Goal: Task Accomplishment & Management: Use online tool/utility

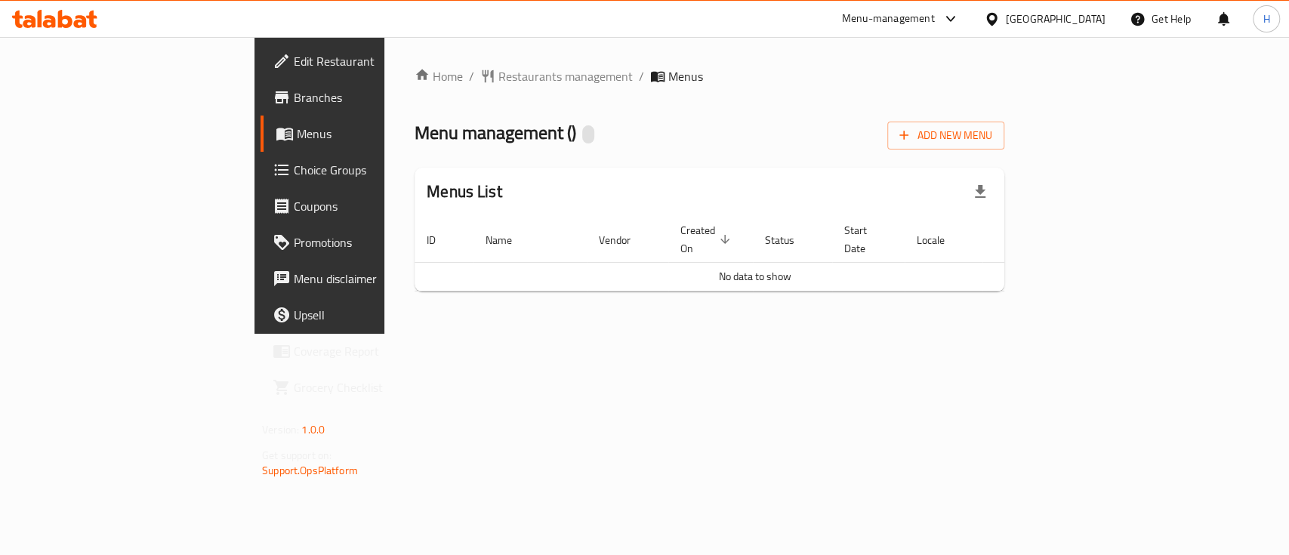
click at [59, 25] on icon at bounding box center [65, 19] width 14 height 18
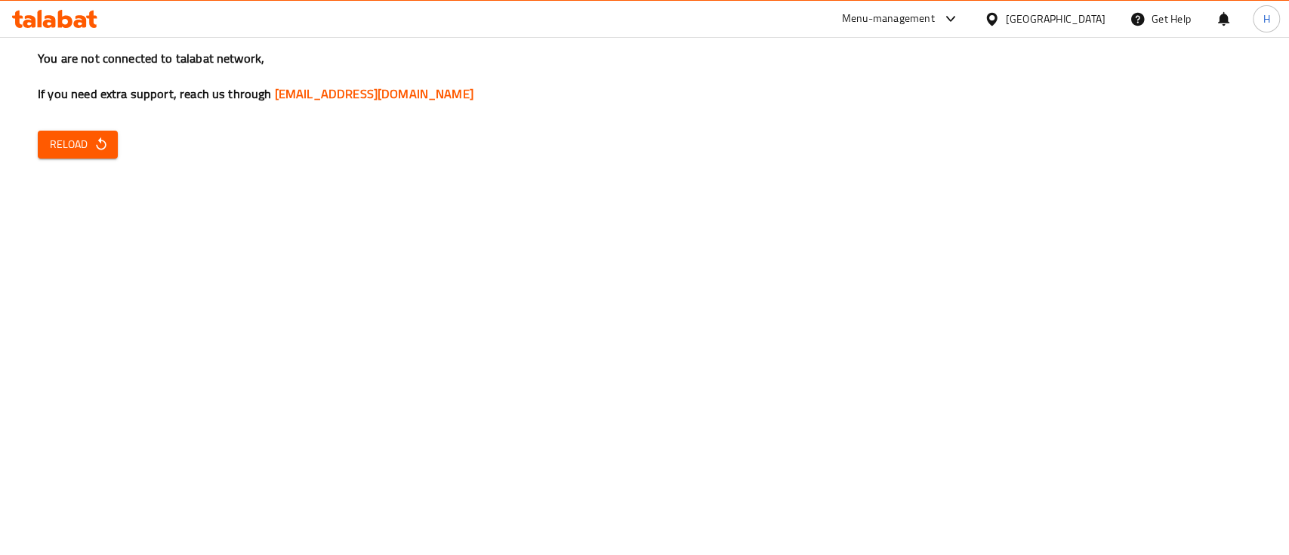
click at [91, 153] on span "Reload" at bounding box center [78, 144] width 56 height 19
click at [90, 143] on span "Reload" at bounding box center [78, 144] width 56 height 19
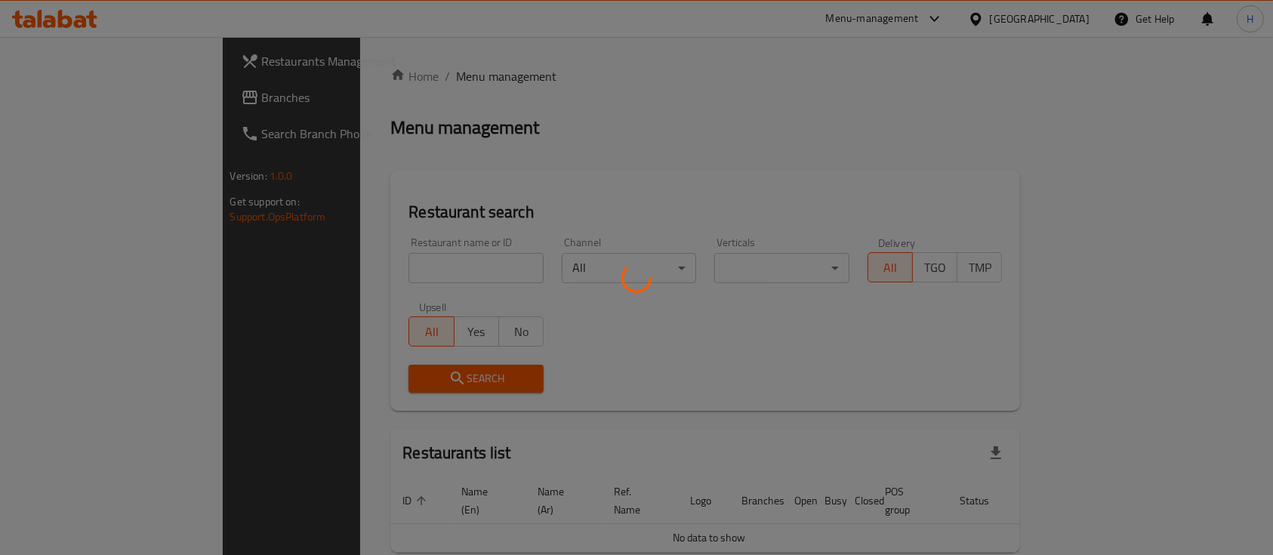
click at [344, 268] on div at bounding box center [636, 277] width 1273 height 555
click at [344, 269] on div at bounding box center [636, 277] width 1273 height 555
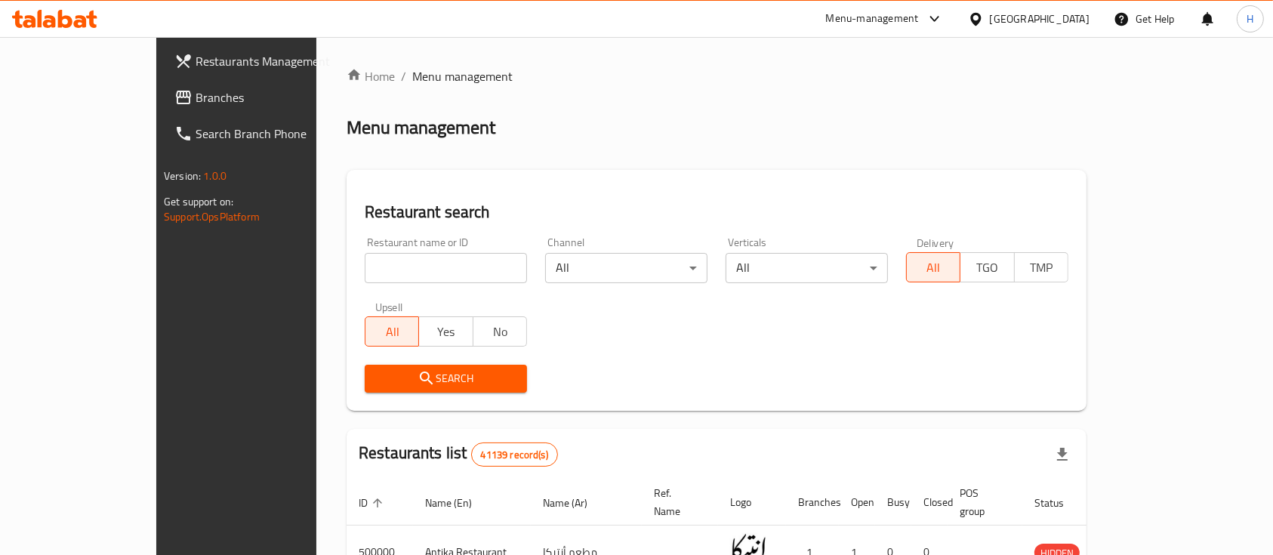
click at [365, 268] on input "search" at bounding box center [446, 268] width 162 height 30
paste input "681801"
type input "681801"
click at [399, 382] on span "Search" at bounding box center [446, 378] width 138 height 19
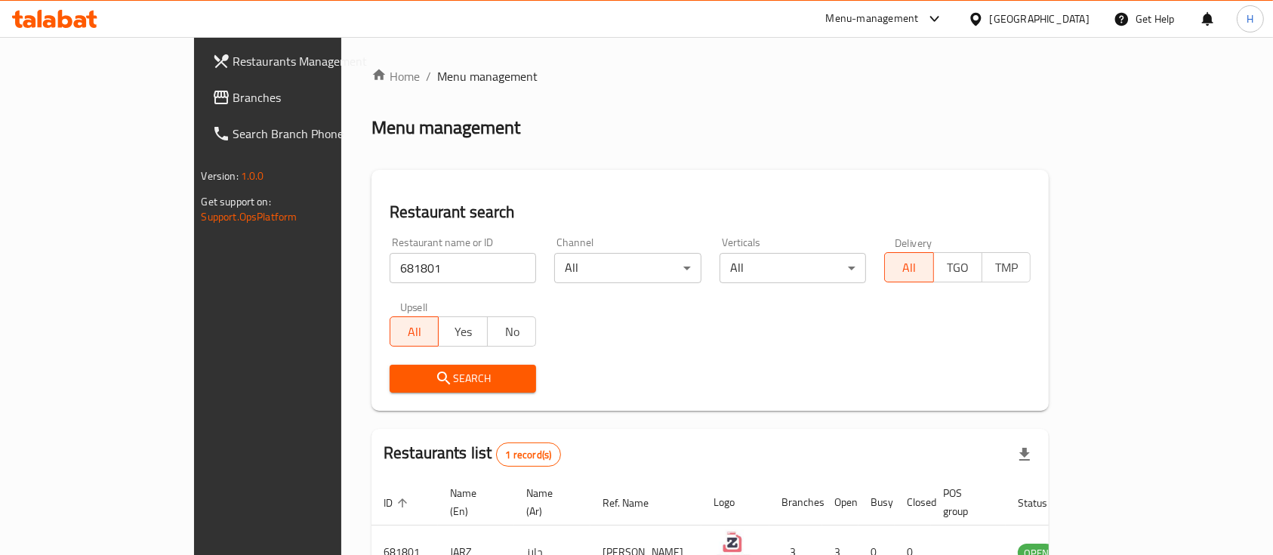
scroll to position [88, 0]
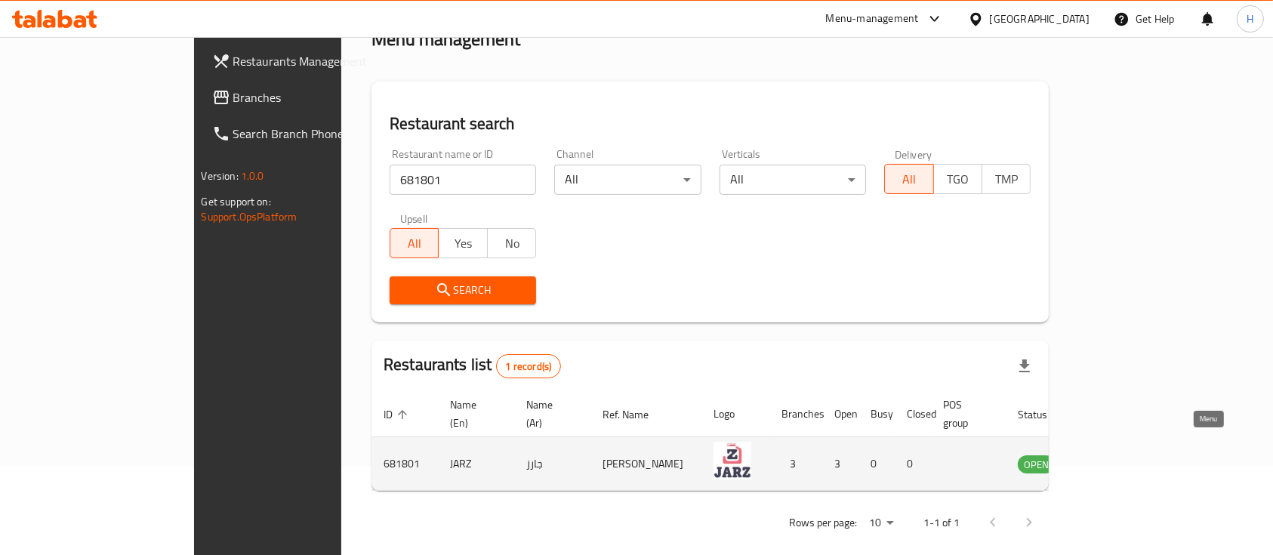
click at [1115, 455] on icon "enhanced table" at bounding box center [1106, 464] width 18 height 18
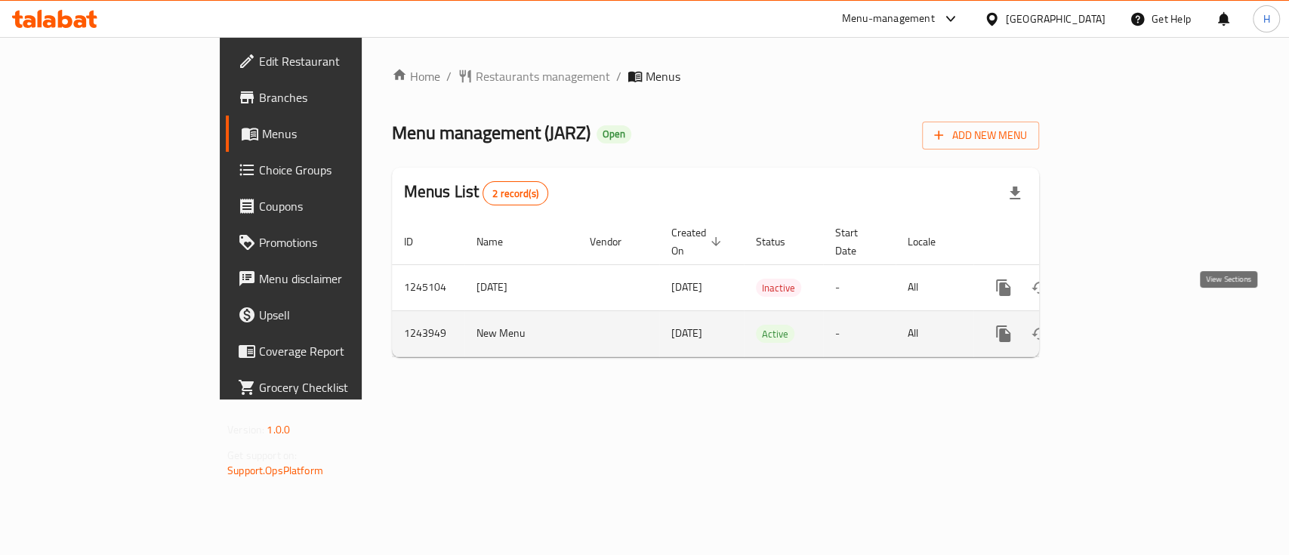
click at [1130, 317] on link "enhanced table" at bounding box center [1112, 334] width 36 height 36
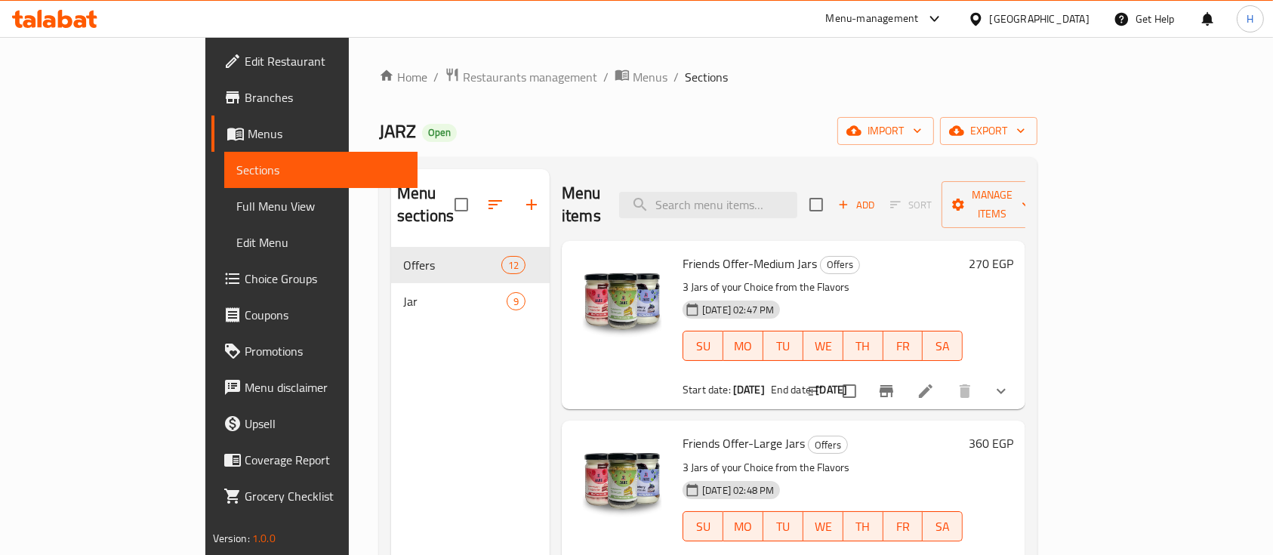
click at [48, 26] on icon at bounding box center [49, 21] width 13 height 13
